Goal: Task Accomplishment & Management: Complete application form

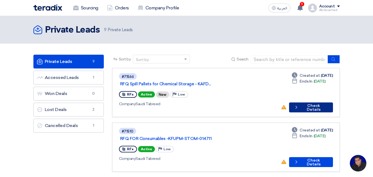
click at [302, 103] on button "Check details Check Details" at bounding box center [311, 108] width 44 height 10
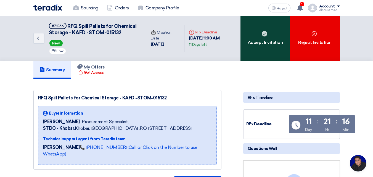
click at [263, 43] on div "Accept Invitation" at bounding box center [266, 38] width 50 height 45
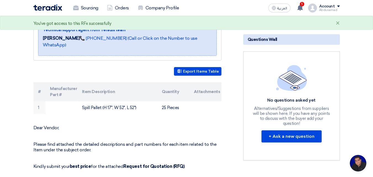
scroll to position [138, 0]
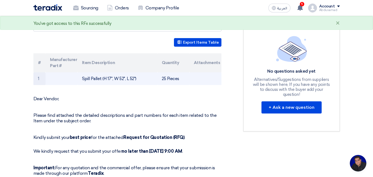
click at [140, 83] on td "Spill Pallet (H 17'', W 52", L 52")" at bounding box center [118, 78] width 80 height 13
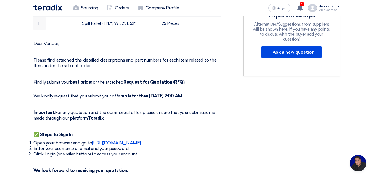
scroll to position [166, 0]
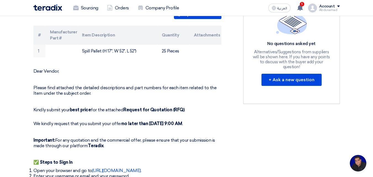
click at [153, 45] on th "Item Description" at bounding box center [118, 35] width 80 height 19
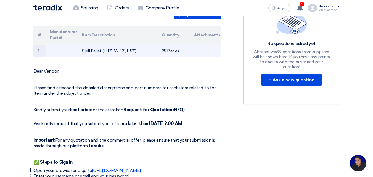
click at [172, 57] on td "25 Pieces" at bounding box center [174, 51] width 32 height 13
click at [185, 57] on td "25 Pieces" at bounding box center [174, 51] width 32 height 13
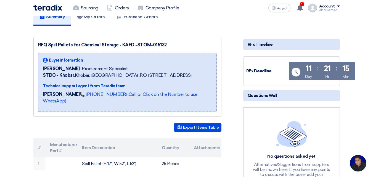
scroll to position [0, 0]
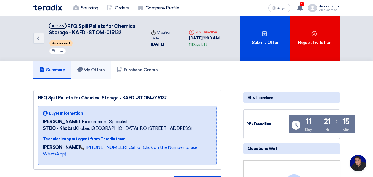
click at [92, 73] on h5 "My Offers" at bounding box center [91, 70] width 28 height 6
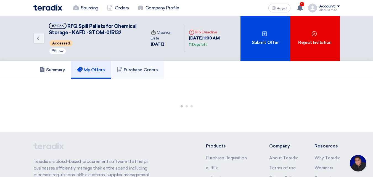
click at [148, 73] on h5 "Purchase Orders" at bounding box center [137, 70] width 41 height 6
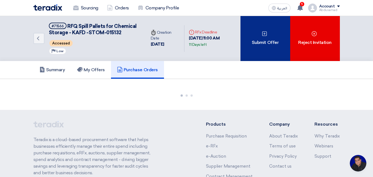
click at [268, 42] on div "Submit Offer" at bounding box center [266, 38] width 50 height 45
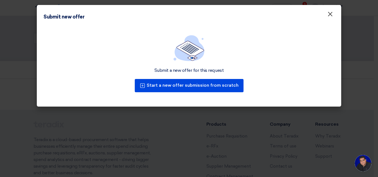
click at [330, 15] on span "×" at bounding box center [330, 15] width 6 height 11
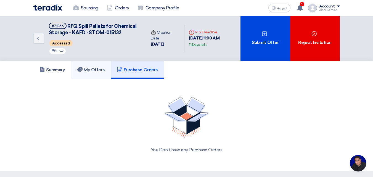
click at [97, 73] on h5 "My Offers" at bounding box center [91, 70] width 28 height 6
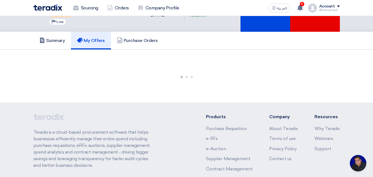
scroll to position [83, 0]
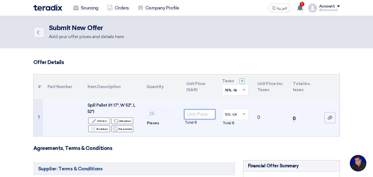
click at [194, 114] on input "number" at bounding box center [199, 114] width 31 height 10
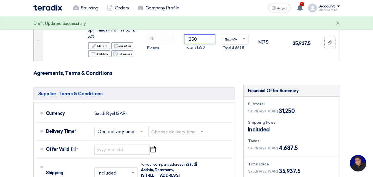
scroll to position [83, 0]
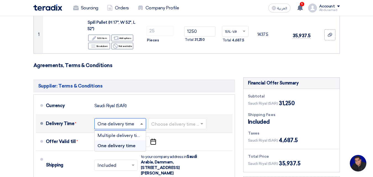
click at [142, 124] on span at bounding box center [141, 123] width 3 height 1
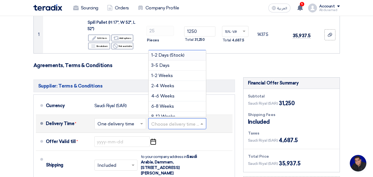
click at [164, 123] on input "text" at bounding box center [177, 125] width 53 height 8
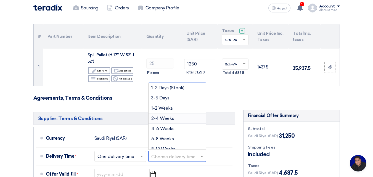
scroll to position [0, 0]
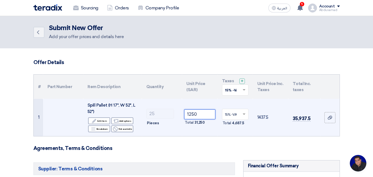
click at [198, 112] on input "1250" at bounding box center [199, 114] width 31 height 10
click at [191, 114] on input "1250" at bounding box center [199, 114] width 31 height 10
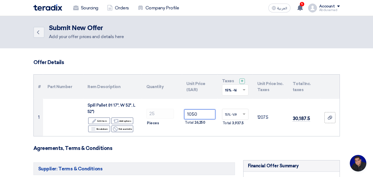
scroll to position [55, 0]
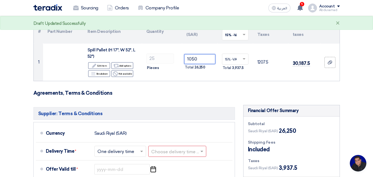
type input "1050"
click at [209, 89] on form "Offer Details # Part Number Item Description Quantity Unit Price (SAR) Taxes + …" at bounding box center [186, 150] width 307 height 292
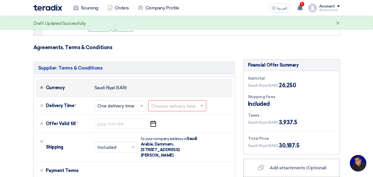
scroll to position [111, 0]
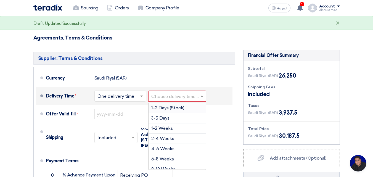
click at [166, 95] on input "text" at bounding box center [177, 97] width 53 height 8
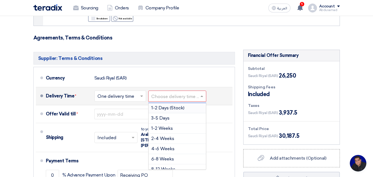
click at [179, 109] on span "1-2 Days (Stock)" at bounding box center [167, 107] width 33 height 5
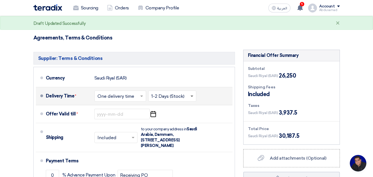
click at [191, 96] on span at bounding box center [192, 97] width 3 height 2
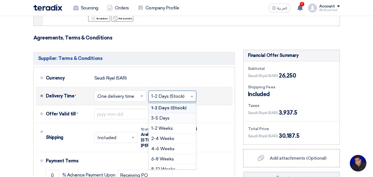
click at [172, 120] on div "3-5 Days" at bounding box center [173, 118] width 48 height 10
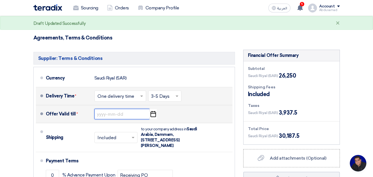
click at [124, 115] on input at bounding box center [122, 114] width 55 height 11
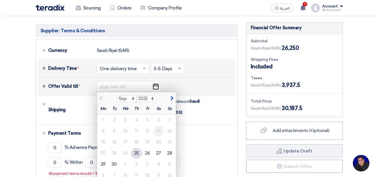
scroll to position [166, 0]
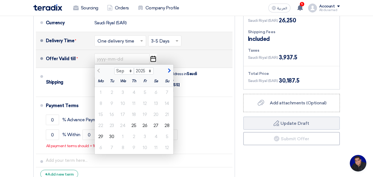
click at [169, 70] on span "button" at bounding box center [168, 70] width 3 height 5
select select "10"
click at [136, 102] on div "9" at bounding box center [134, 103] width 11 height 11
type input "[DATE]"
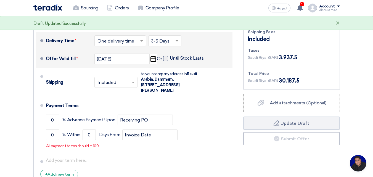
click at [166, 58] on span at bounding box center [165, 58] width 5 height 5
click at [170, 58] on input "Until Stock Lasts" at bounding box center [187, 61] width 35 height 11
checkbox input "true"
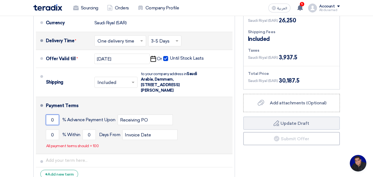
click at [53, 121] on input "0" at bounding box center [52, 120] width 13 height 11
type input "050"
drag, startPoint x: 56, startPoint y: 121, endPoint x: 44, endPoint y: 121, distance: 11.9
click at [44, 121] on li "Payment Terms 050 % Advance Payment Upon Receiving PO 0 % Within 0" at bounding box center [134, 125] width 197 height 57
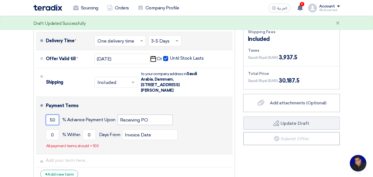
type input "50"
click at [121, 124] on input "Receiving PO" at bounding box center [145, 120] width 55 height 11
click at [55, 135] on input "0" at bounding box center [52, 135] width 13 height 11
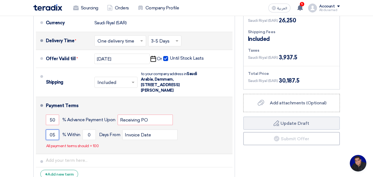
type input "050"
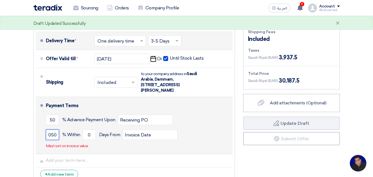
drag, startPoint x: 55, startPoint y: 135, endPoint x: 41, endPoint y: 135, distance: 14.7
click at [41, 135] on li "Payment Terms 50 % Advance Payment Upon Receiving PO 050 % Within 0" at bounding box center [134, 125] width 197 height 57
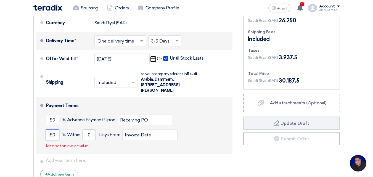
type input "50"
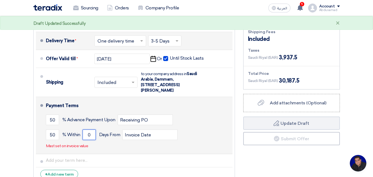
click at [94, 135] on input "0" at bounding box center [89, 135] width 13 height 11
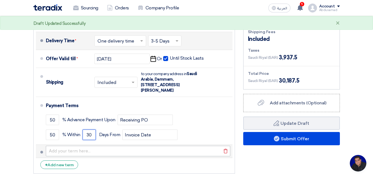
type input "30"
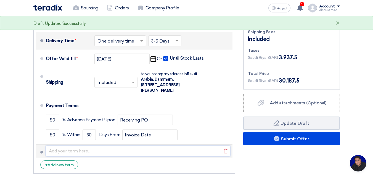
click at [131, 149] on input "text" at bounding box center [138, 151] width 185 height 11
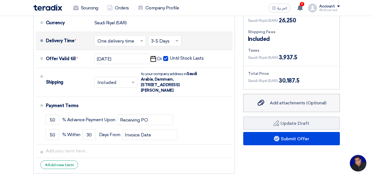
click at [279, 104] on span "Add attachments (Optional)" at bounding box center [298, 102] width 57 height 5
click at [0, 0] on input "Add attachments (Optional) Add attachments (Optional)" at bounding box center [0, 0] width 0 height 0
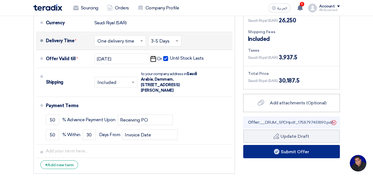
click at [282, 151] on button "Submit Offer" at bounding box center [292, 151] width 97 height 13
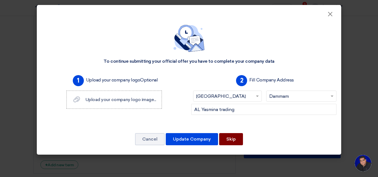
click at [238, 142] on button "Skip" at bounding box center [231, 139] width 24 height 12
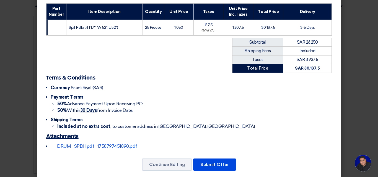
scroll to position [90, 0]
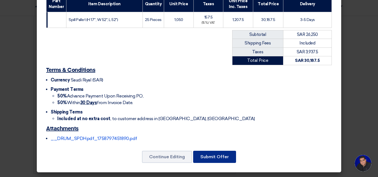
click at [207, 157] on button "Submit Offer" at bounding box center [214, 157] width 43 height 12
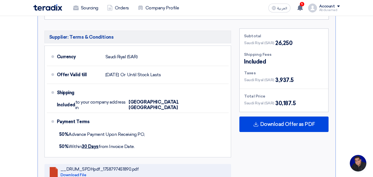
scroll to position [204, 0]
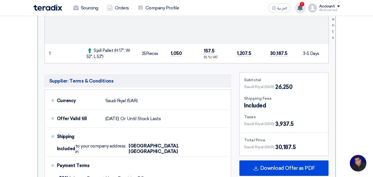
click at [300, 7] on use at bounding box center [301, 8] width 6 height 6
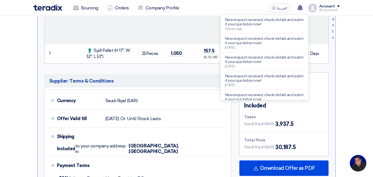
click at [358, 47] on section "Submit Offer Competitive Offer Version 1 Last Update [DATE] 1:51 PM Offer is Se…" at bounding box center [186, 63] width 373 height 376
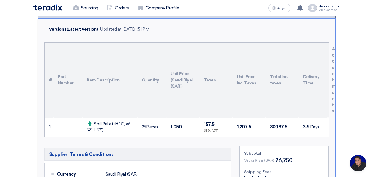
scroll to position [66, 0]
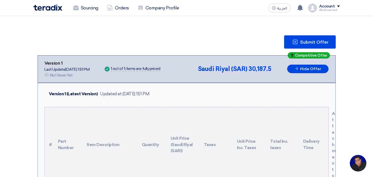
click at [318, 43] on span "Submit Offer" at bounding box center [314, 42] width 28 height 4
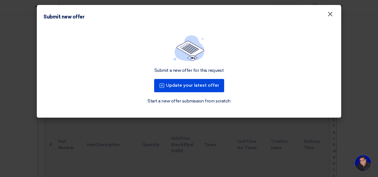
click at [331, 15] on span "×" at bounding box center [330, 15] width 6 height 11
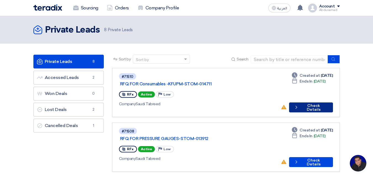
click at [307, 103] on button "Check details Check Details" at bounding box center [311, 108] width 44 height 10
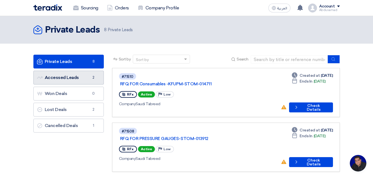
click at [85, 78] on link "Accessed Leads Accessed Leads 2" at bounding box center [68, 78] width 70 height 14
